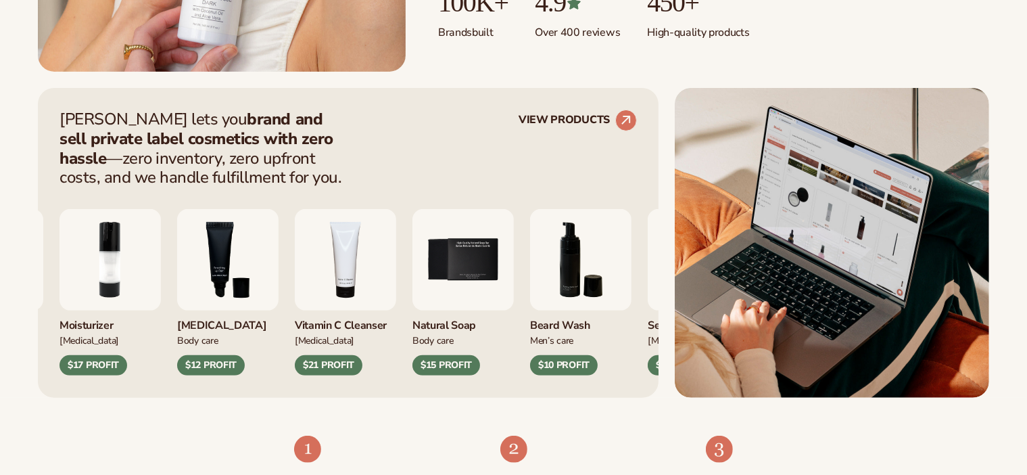
scroll to position [473, 0]
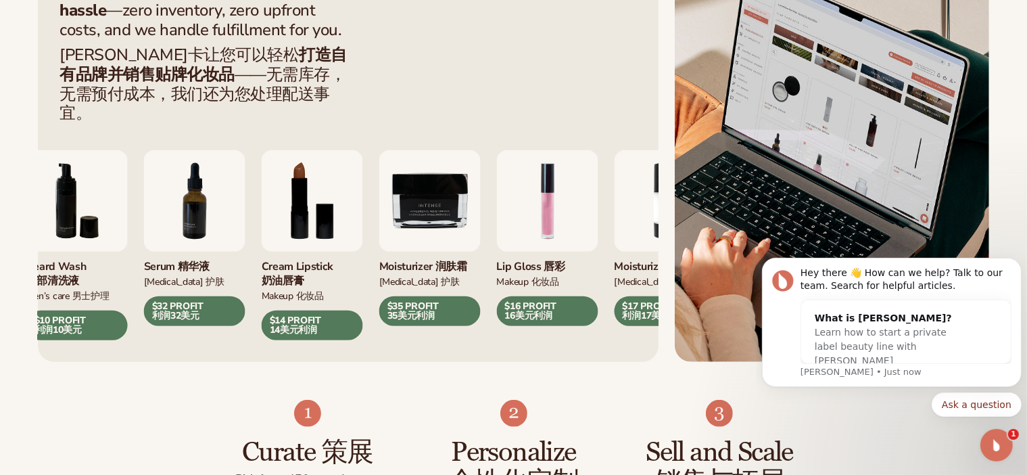
click at [183, 198] on img "7 / 9" at bounding box center [194, 200] width 101 height 101
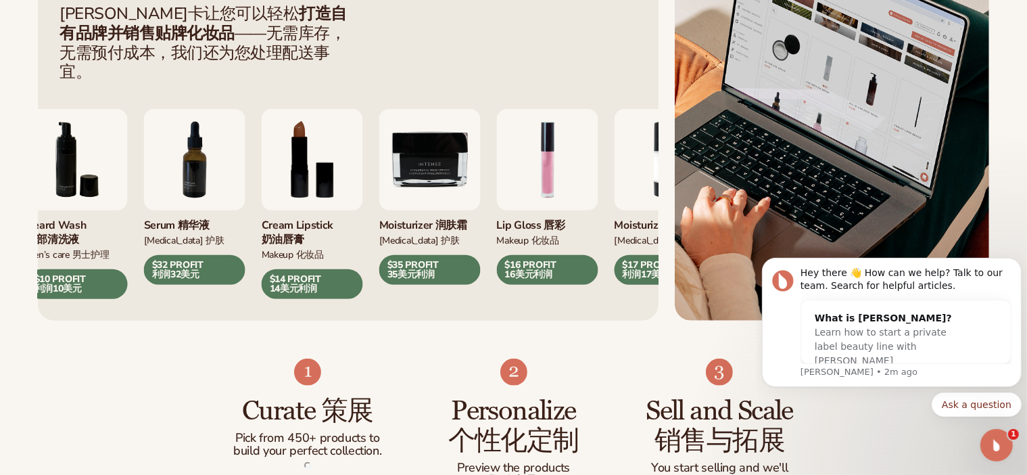
scroll to position [797, 0]
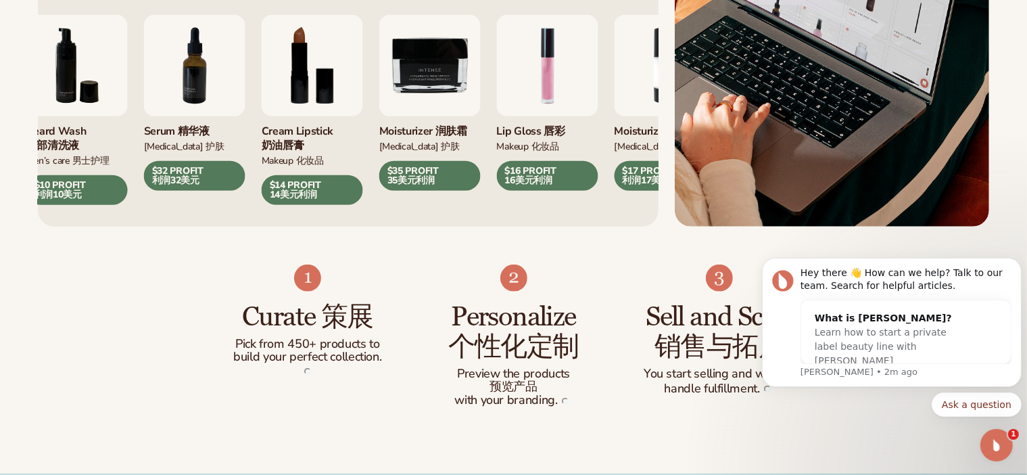
click at [291, 188] on span "14美元利润" at bounding box center [293, 194] width 47 height 13
click at [187, 243] on div "Curate Curate 策展 Pick from 450+ products to build your perfect collection. Pick…" at bounding box center [513, 351] width 1027 height 248
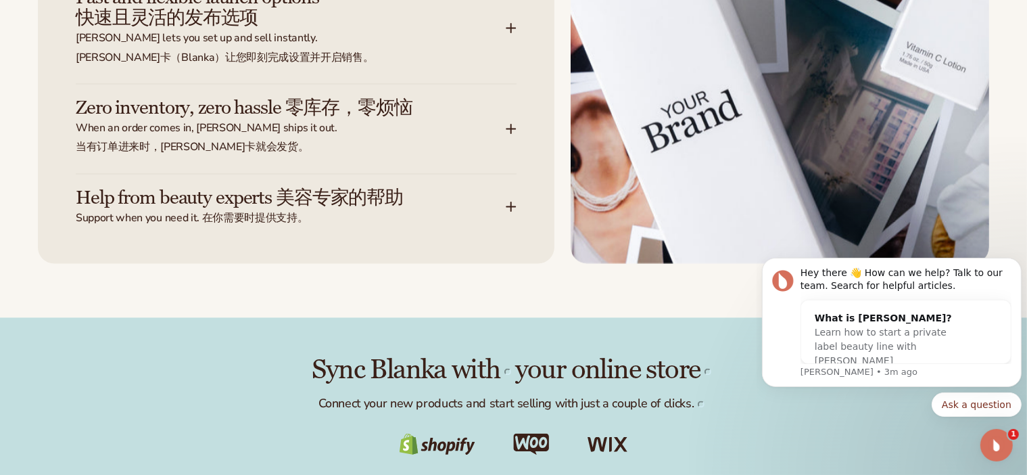
scroll to position [2556, 0]
